Goal: Information Seeking & Learning: Learn about a topic

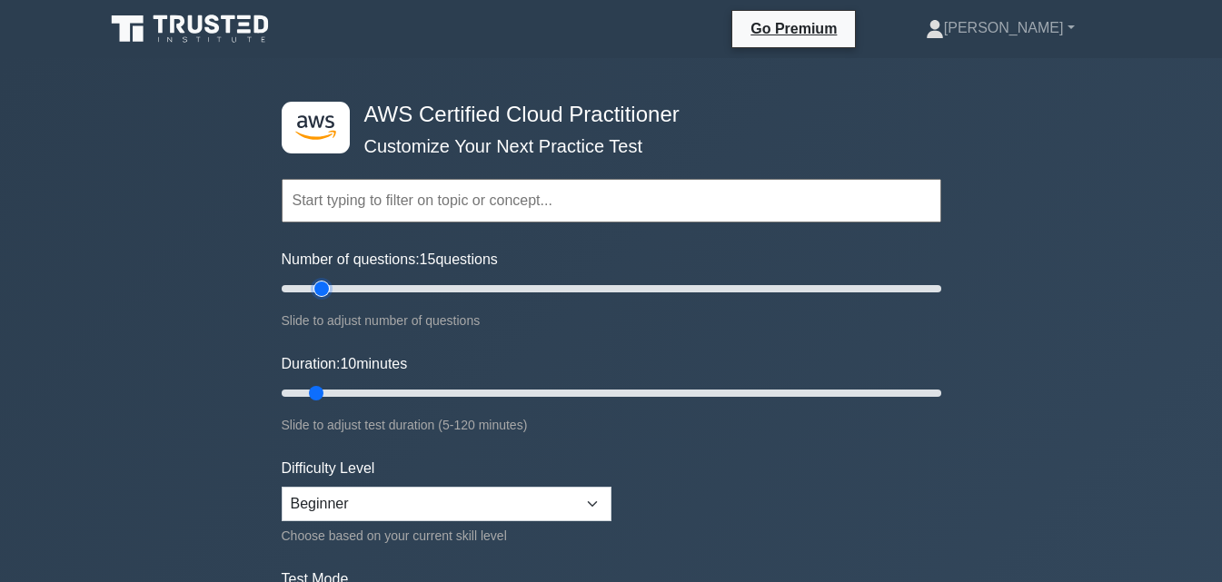
click at [329, 282] on input "Number of questions: 15 questions" at bounding box center [611, 289] width 659 height 22
click at [361, 295] on input "Number of questions: 15 questions" at bounding box center [611, 289] width 659 height 22
click at [463, 283] on input "Number of questions: 25 questions" at bounding box center [611, 289] width 659 height 22
click at [473, 283] on input "Number of questions: 60 questions" at bounding box center [611, 289] width 659 height 22
click at [478, 285] on input "Number of questions: 60 questions" at bounding box center [611, 289] width 659 height 22
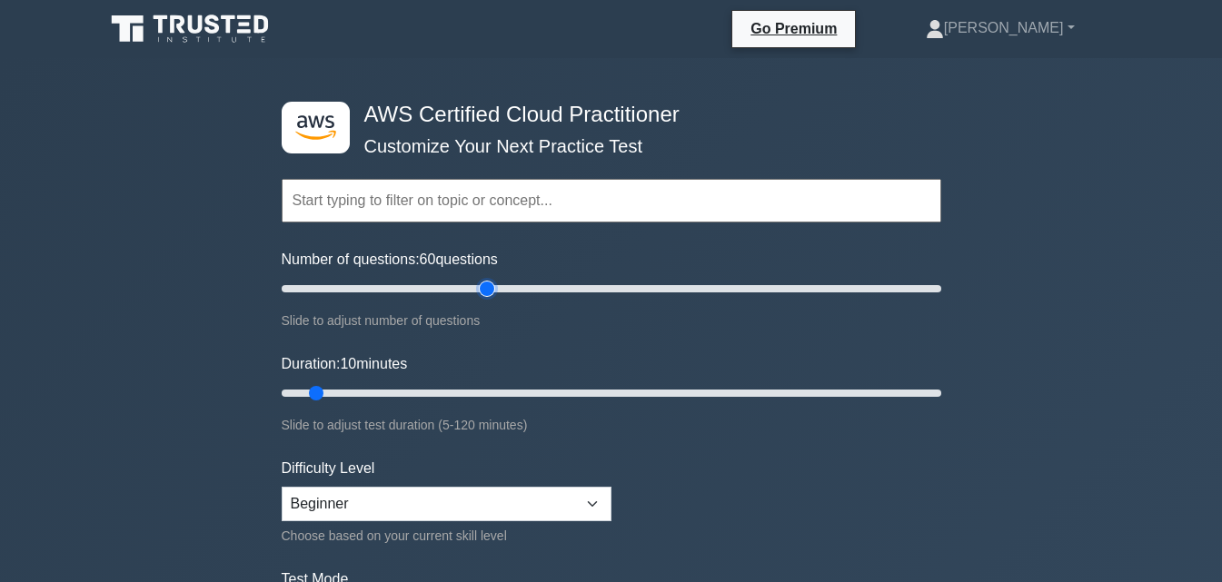
type input "65"
click at [480, 286] on input "Number of questions: 60 questions" at bounding box center [611, 289] width 659 height 22
type input "55"
click at [573, 394] on input "Duration: 55 minutes" at bounding box center [611, 393] width 659 height 22
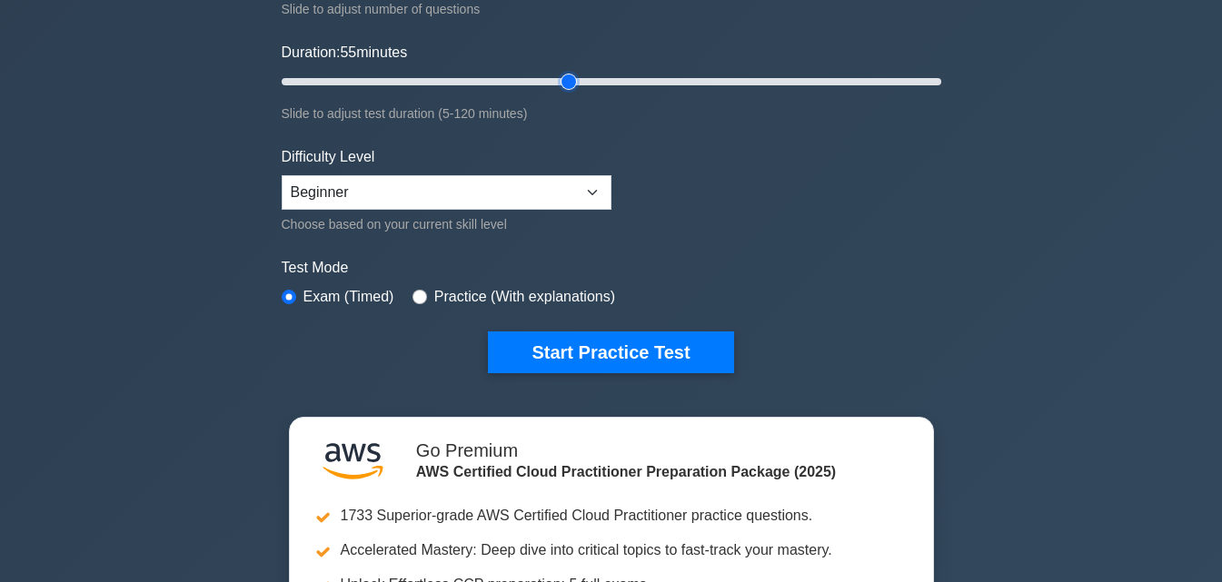
scroll to position [218, 0]
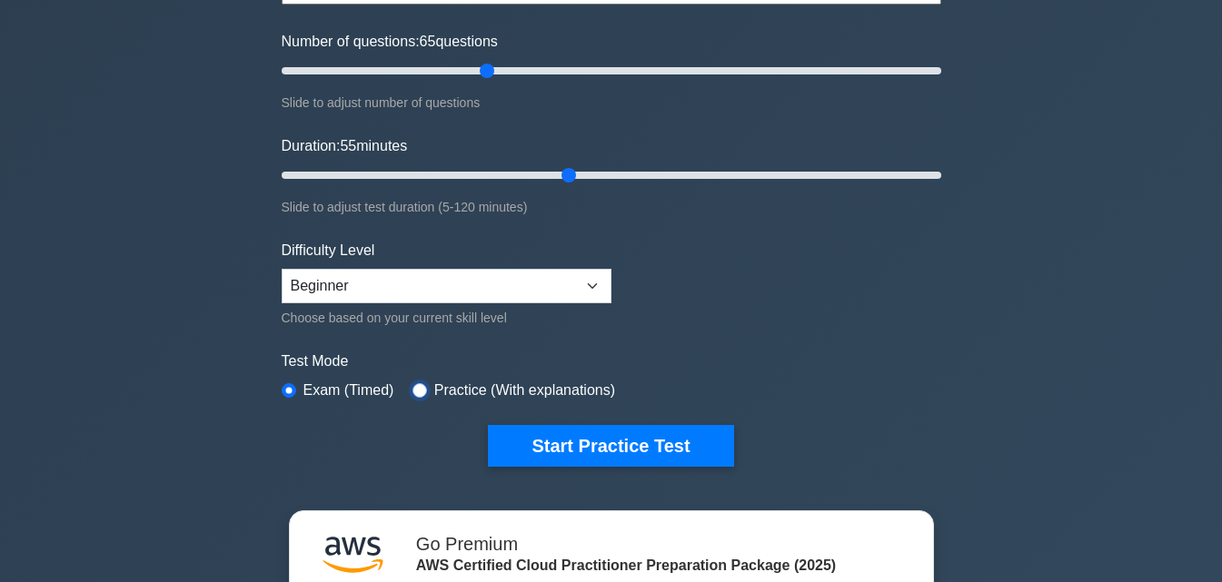
click at [412, 389] on input "radio" at bounding box center [419, 390] width 15 height 15
radio input "true"
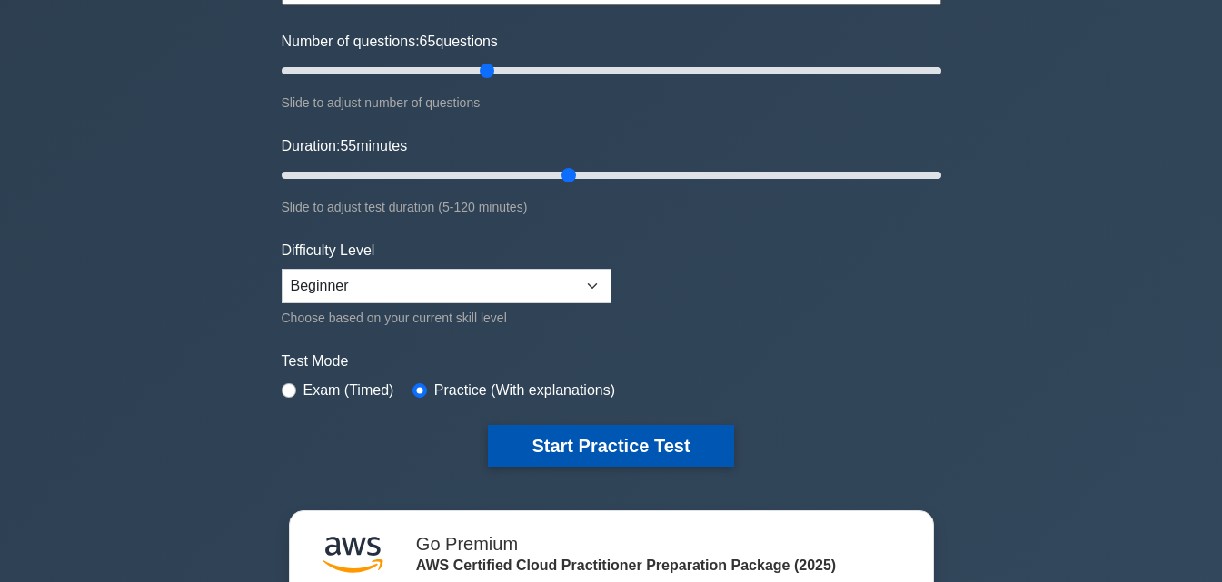
click at [611, 433] on button "Start Practice Test" at bounding box center [610, 446] width 245 height 42
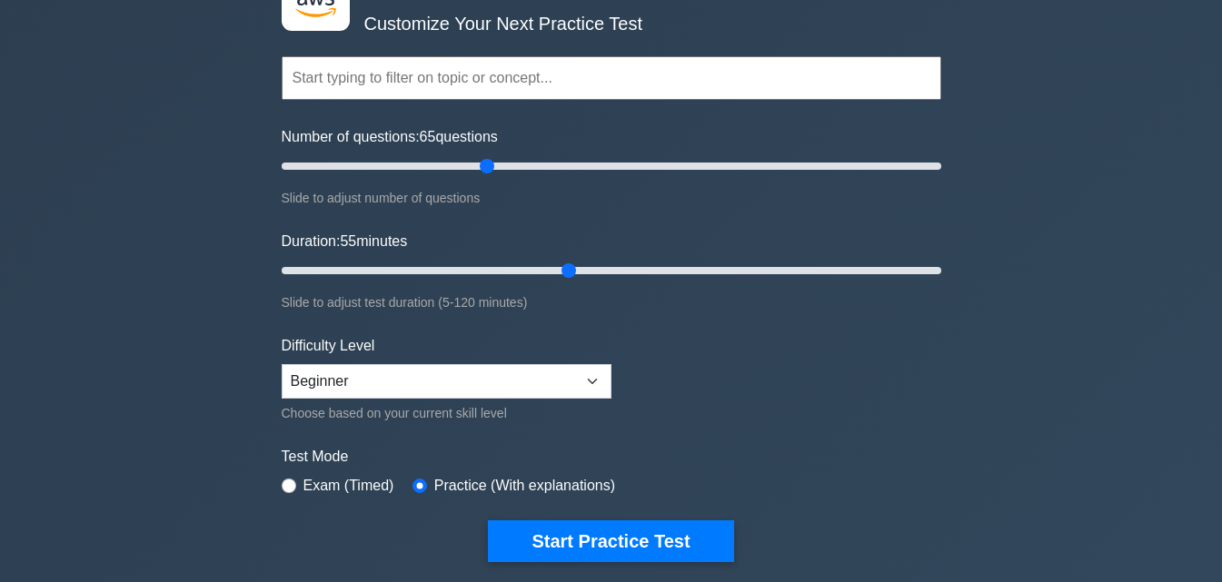
scroll to position [0, 0]
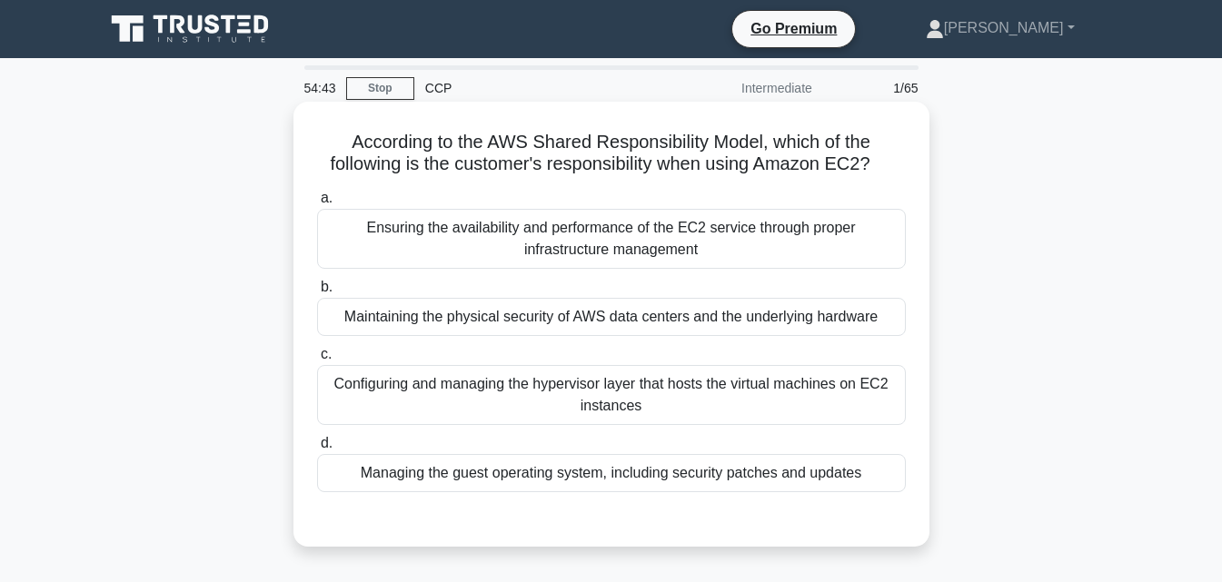
click at [662, 471] on div "Managing the guest operating system, including security patches and updates" at bounding box center [611, 473] width 589 height 38
click at [317, 450] on input "d. Managing the guest operating system, including security patches and updates" at bounding box center [317, 444] width 0 height 12
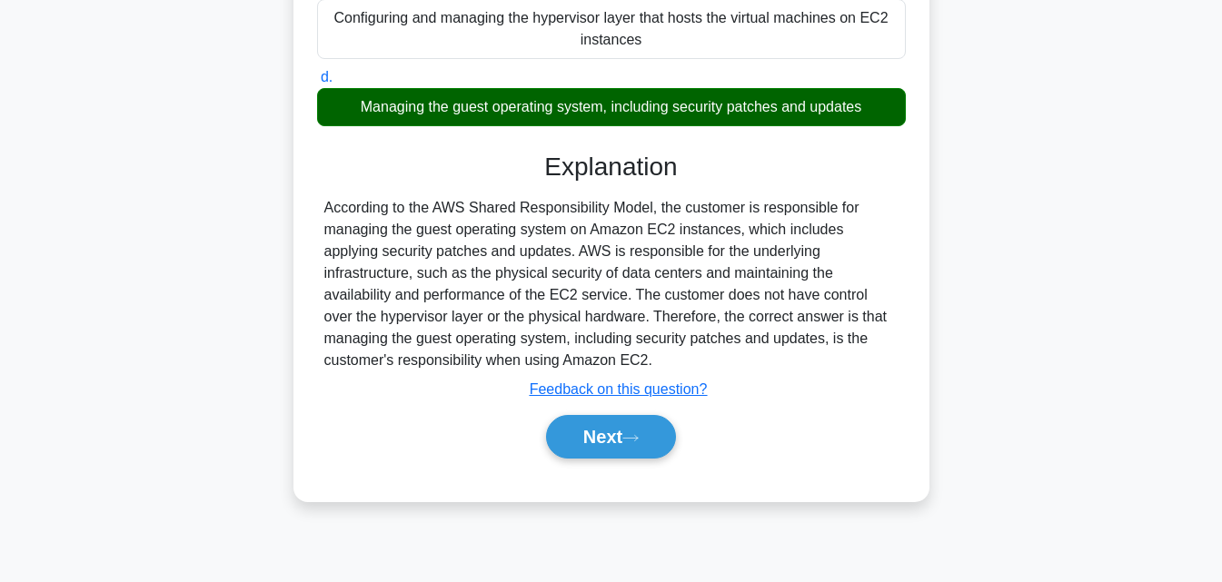
scroll to position [388, 0]
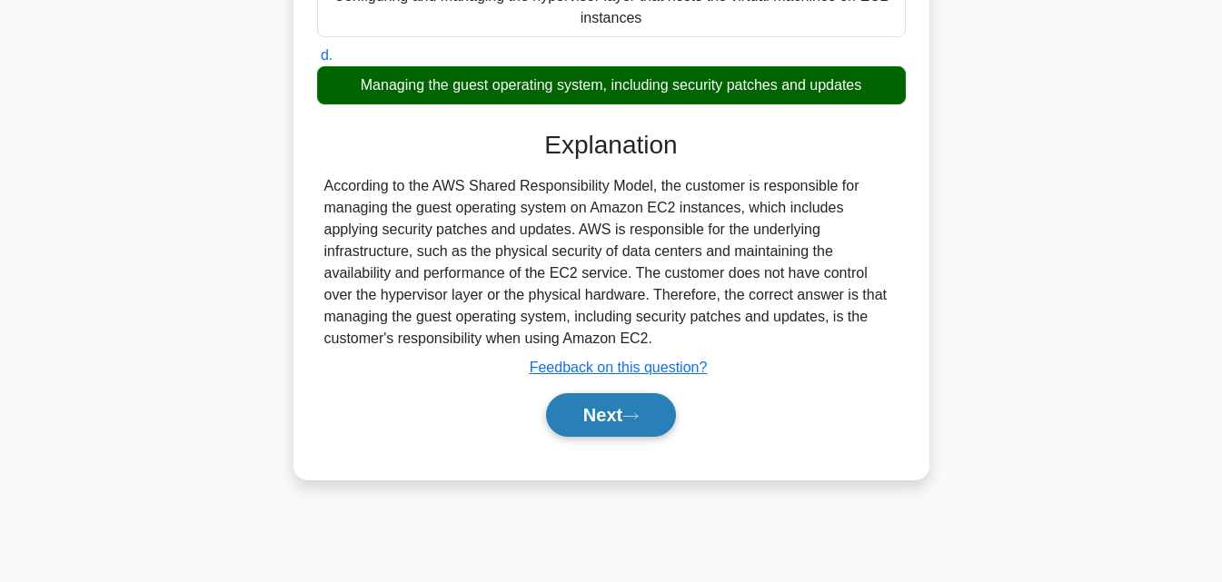
click at [581, 432] on button "Next" at bounding box center [611, 415] width 130 height 44
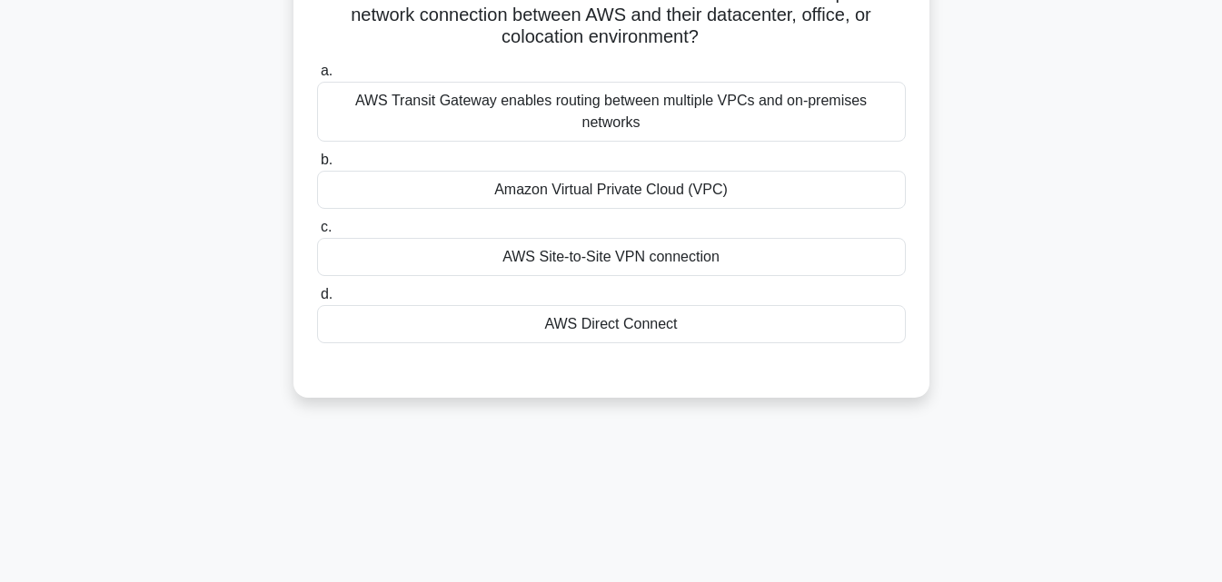
scroll to position [6, 0]
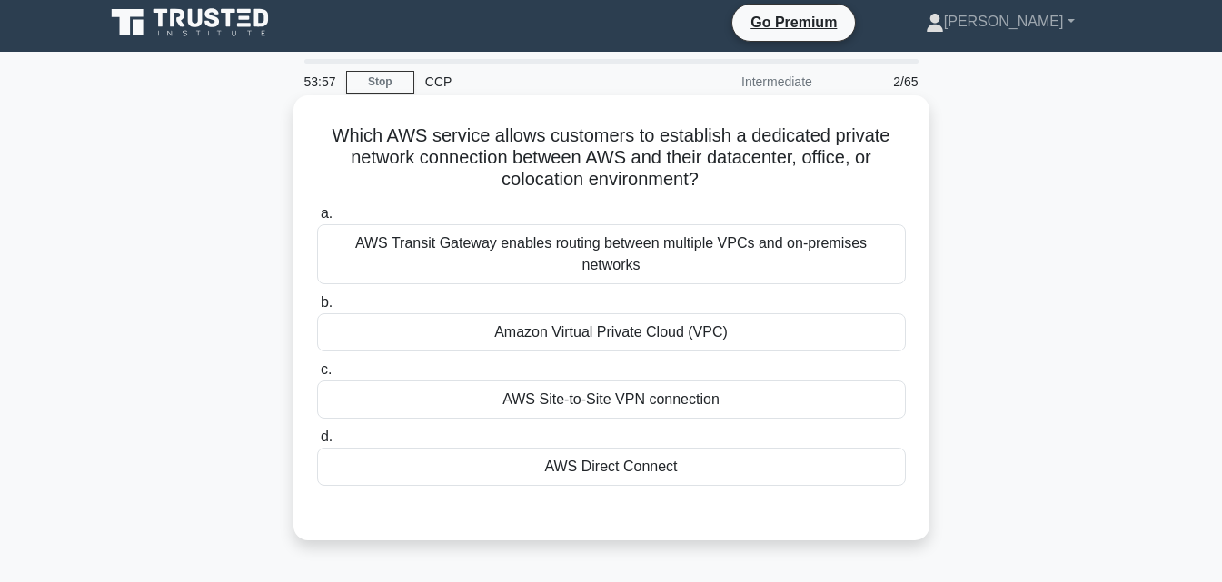
click at [517, 313] on div "Amazon Virtual Private Cloud (VPC)" at bounding box center [611, 332] width 589 height 38
click at [317, 309] on input "b. Amazon Virtual Private Cloud (VPC)" at bounding box center [317, 303] width 0 height 12
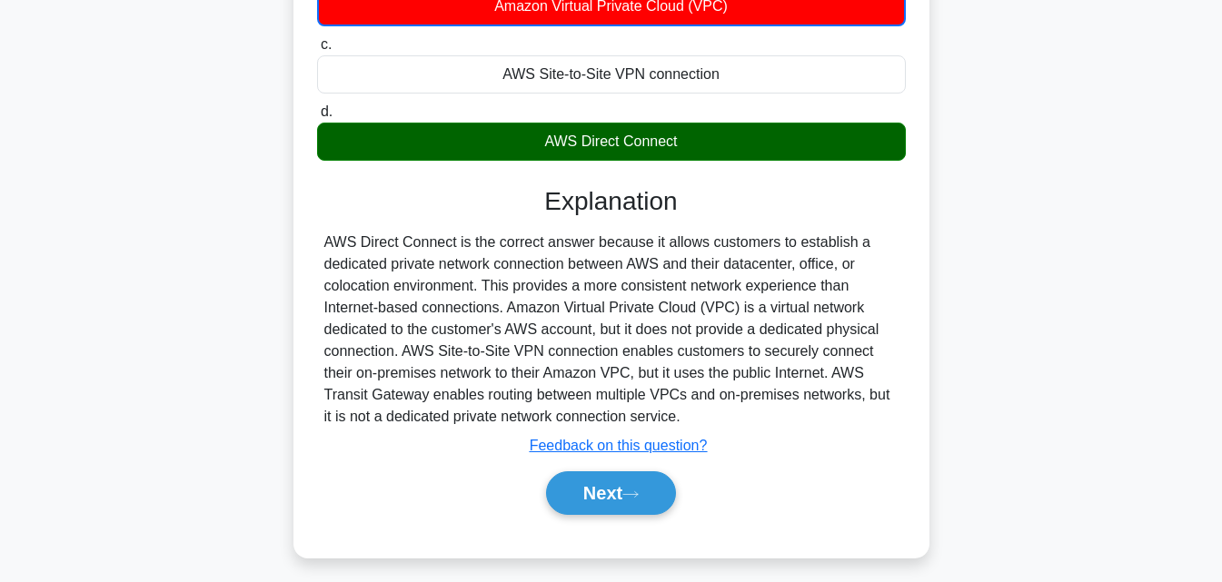
scroll to position [399, 0]
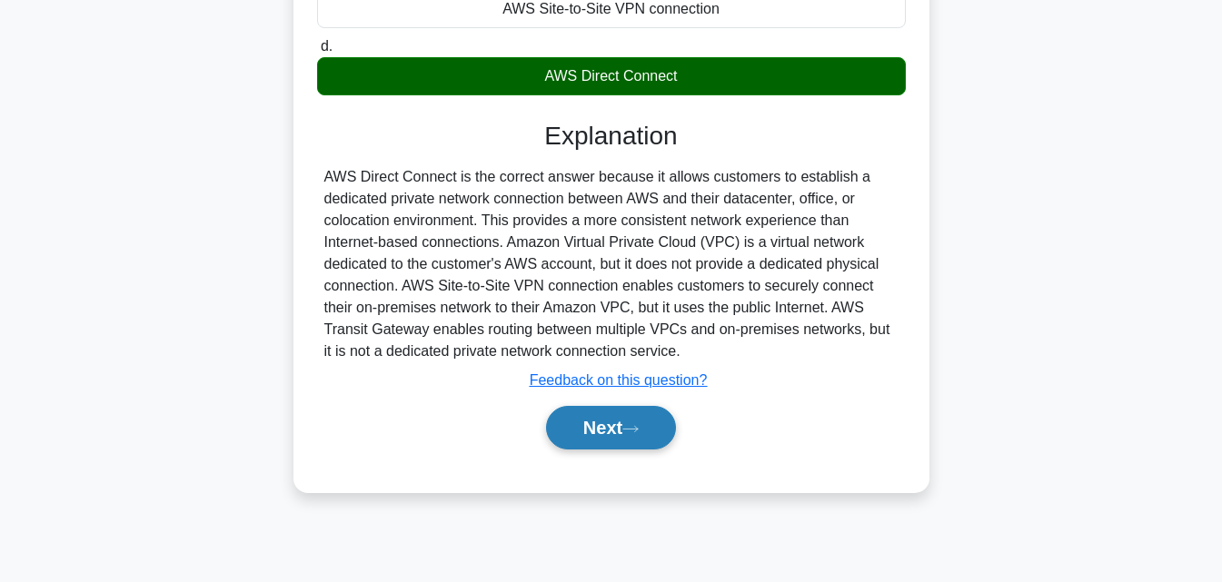
click at [634, 424] on icon at bounding box center [630, 429] width 16 height 10
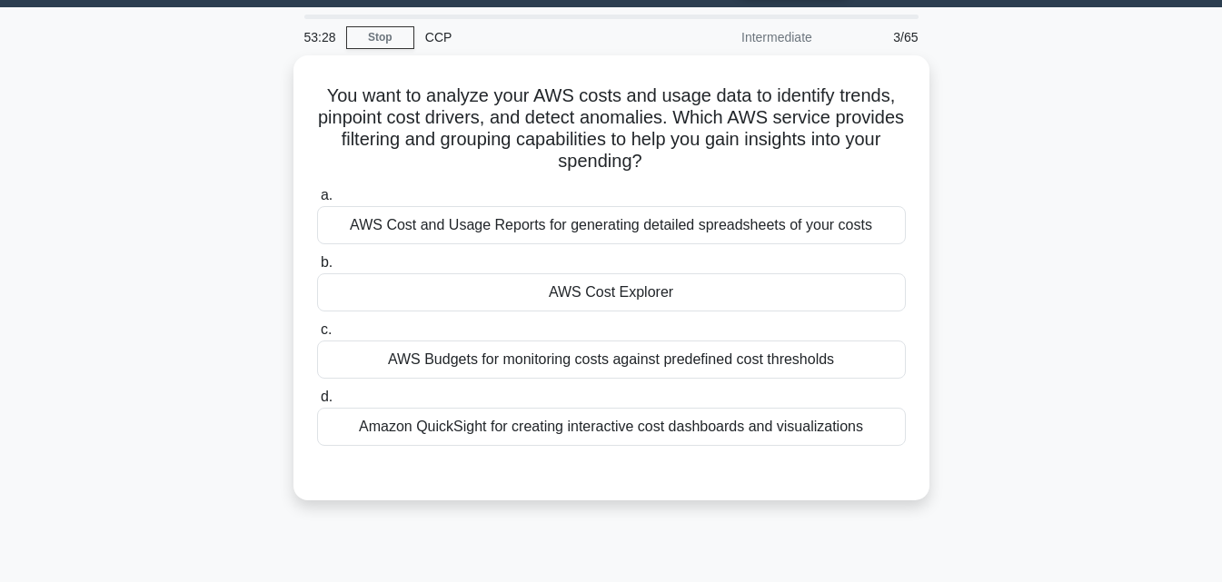
scroll to position [35, 0]
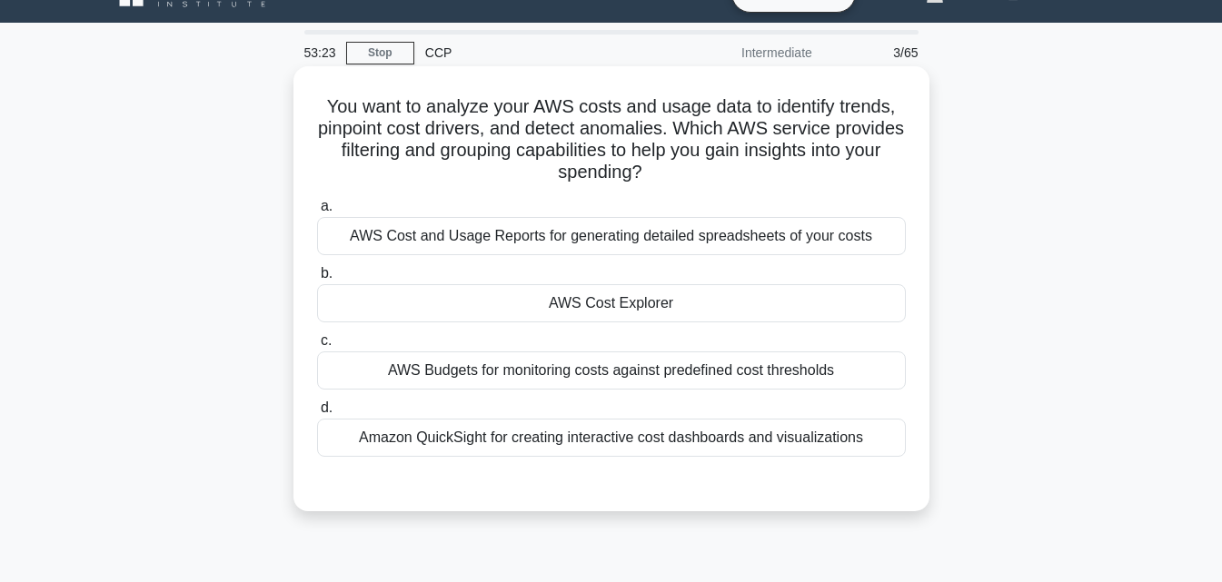
click at [668, 312] on div "AWS Cost Explorer" at bounding box center [611, 303] width 589 height 38
click at [317, 280] on input "b. AWS Cost Explorer" at bounding box center [317, 274] width 0 height 12
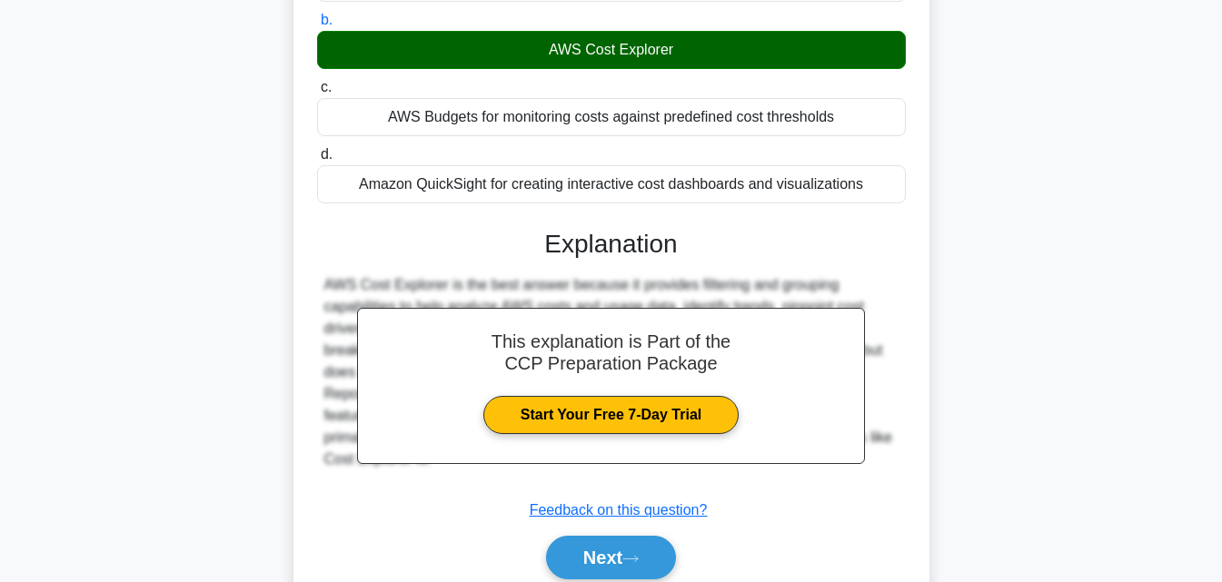
scroll to position [345, 0]
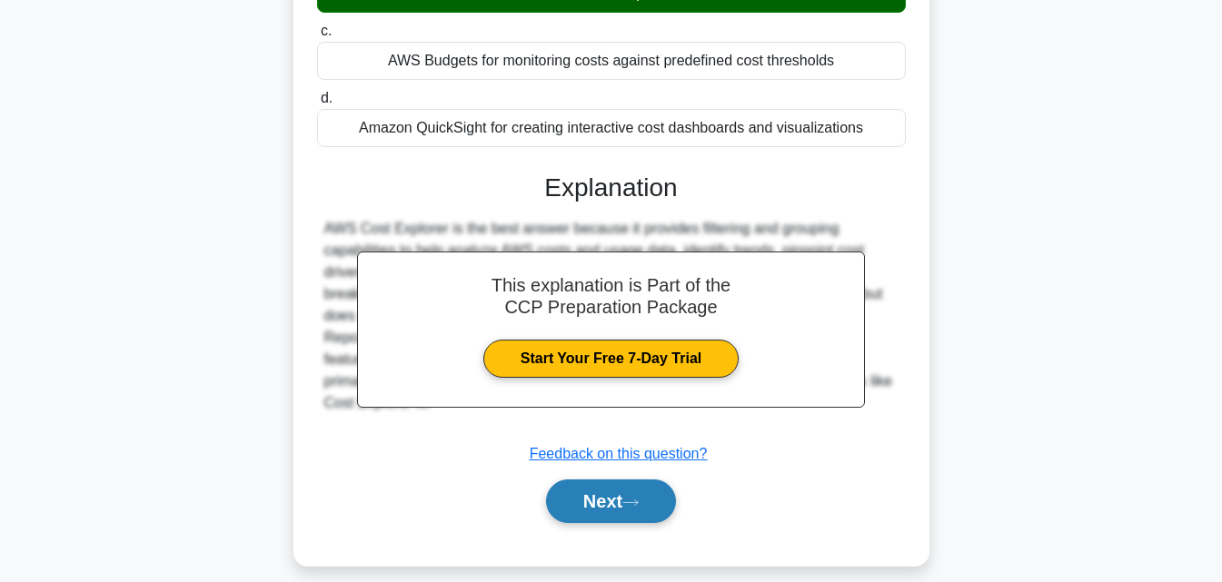
click at [647, 503] on button "Next" at bounding box center [611, 502] width 130 height 44
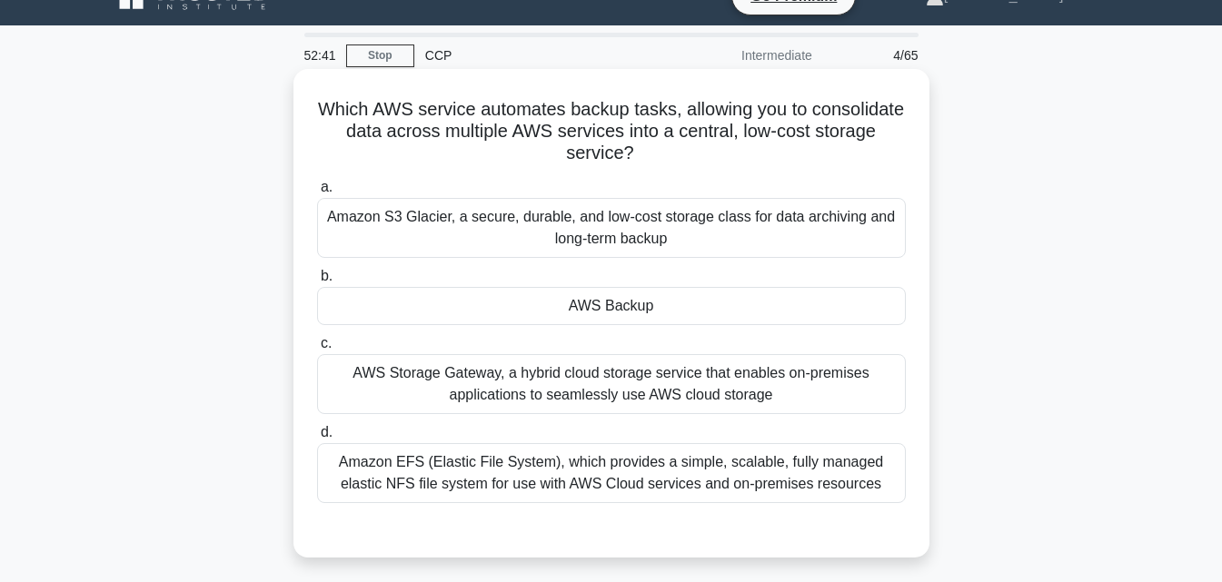
scroll to position [0, 0]
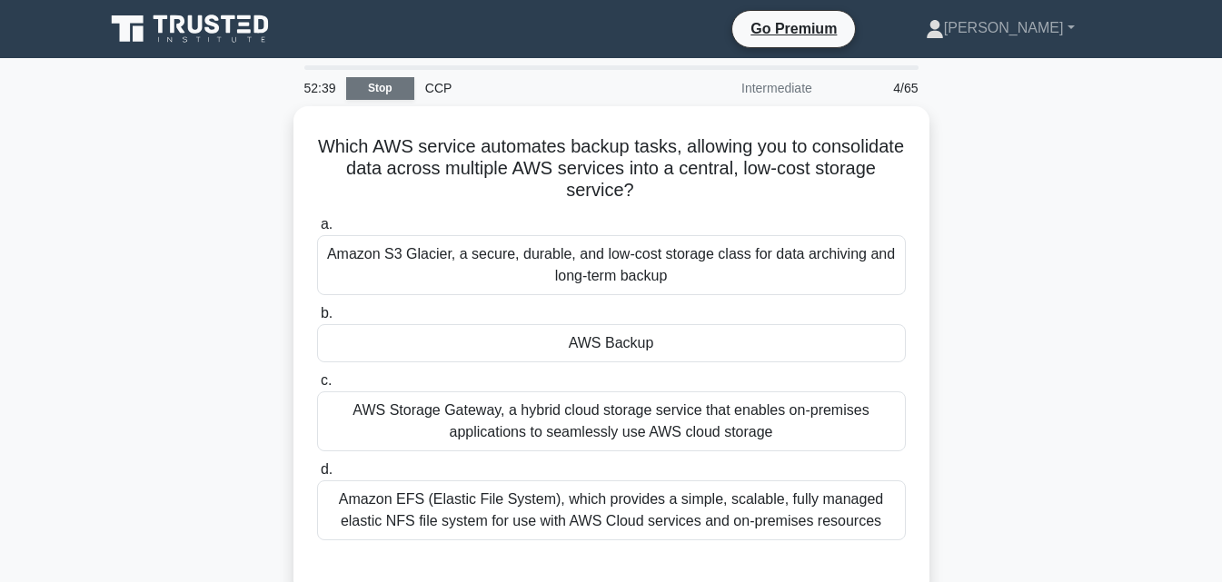
click at [397, 94] on link "Stop" at bounding box center [380, 88] width 68 height 23
